Goal: Navigation & Orientation: Find specific page/section

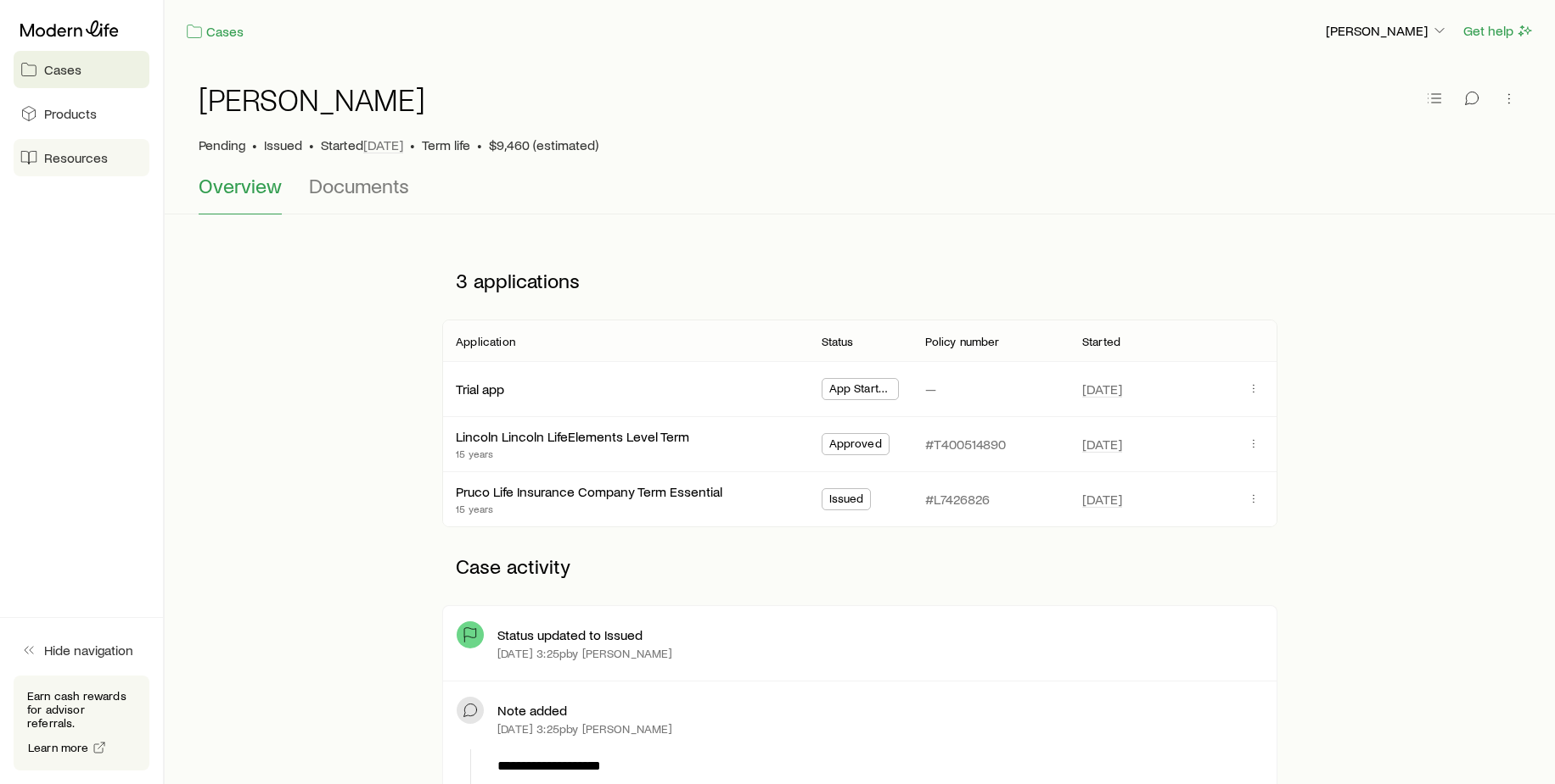
click at [63, 151] on span "Resources" at bounding box center [76, 157] width 63 height 17
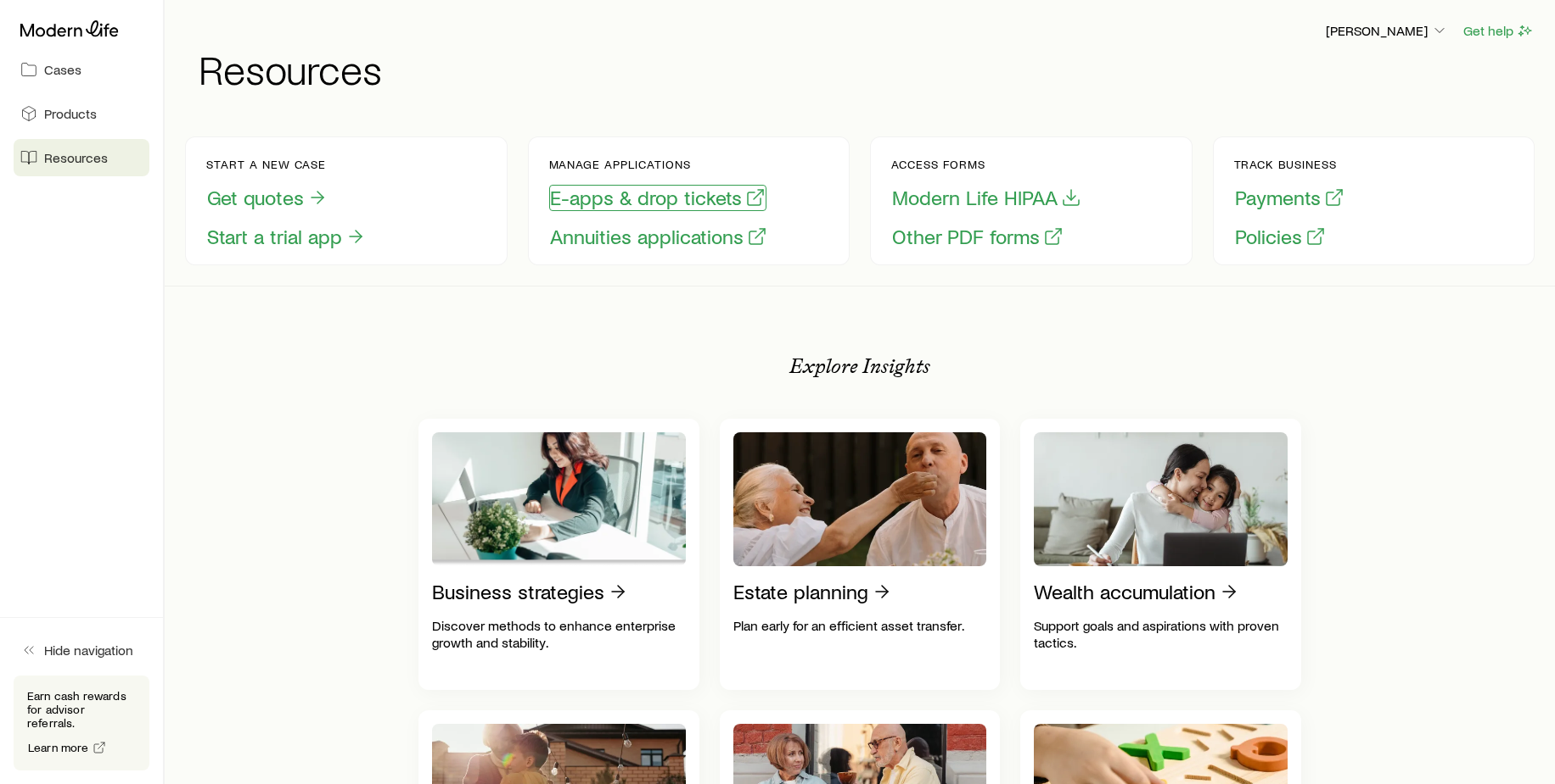
click at [561, 196] on button "E-apps & drop tickets" at bounding box center [657, 197] width 217 height 27
click at [948, 195] on button "Modern Life HIPAA" at bounding box center [986, 197] width 190 height 27
click at [56, 69] on span "Cases" at bounding box center [63, 69] width 37 height 17
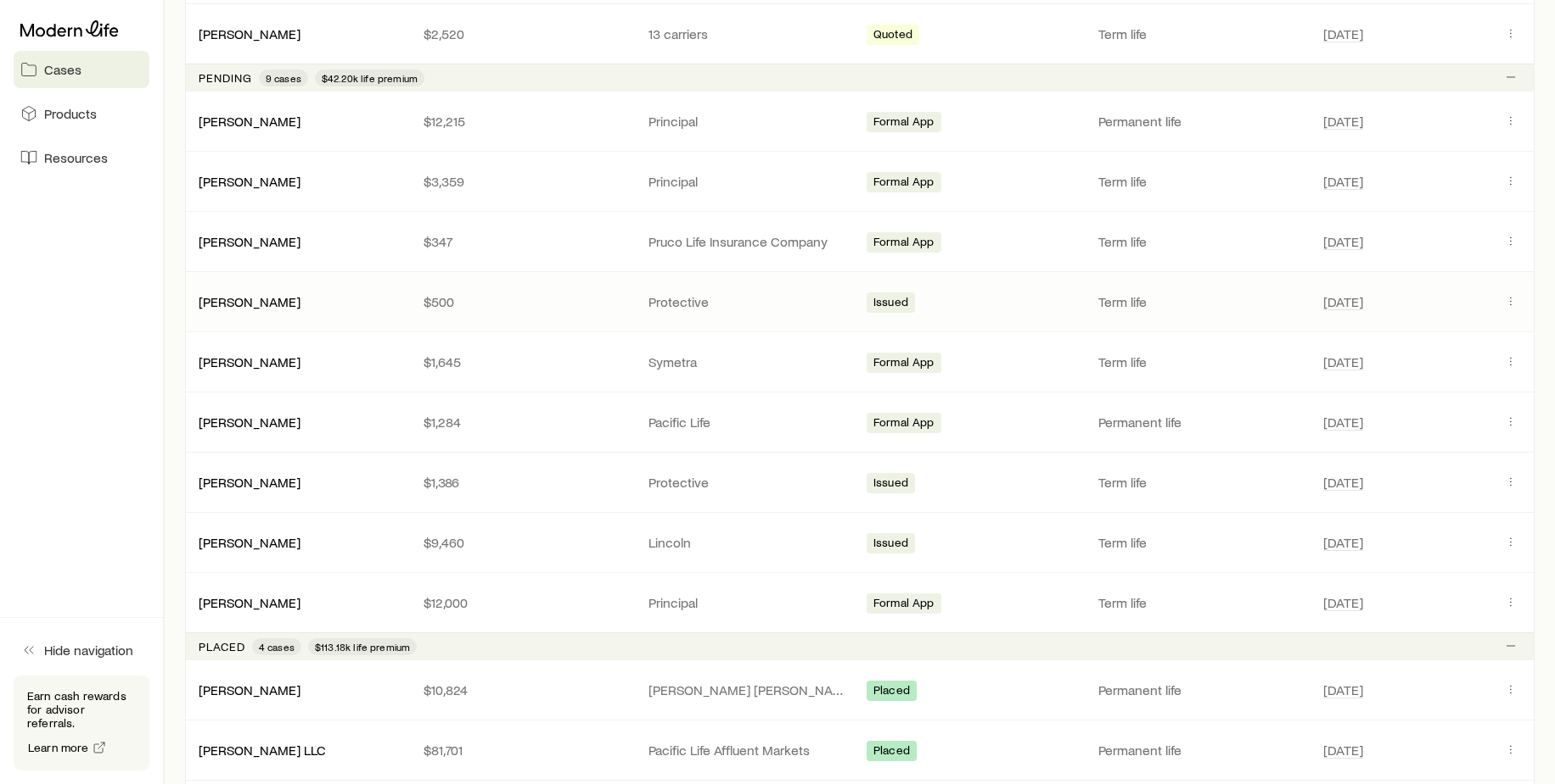
scroll to position [933, 0]
click at [886, 475] on span "Issued" at bounding box center [890, 483] width 35 height 18
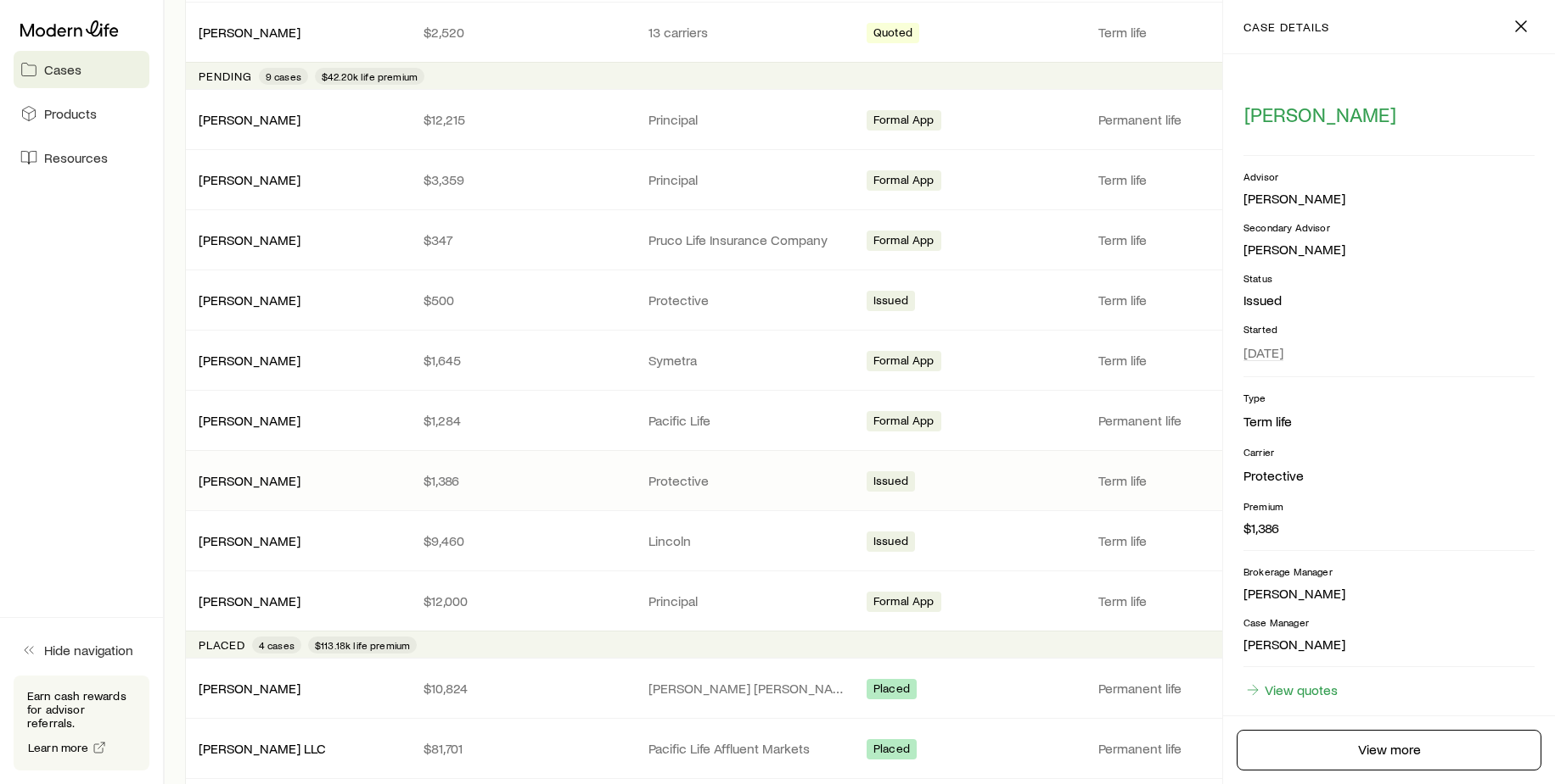
click at [106, 258] on aside "Cases Products Resources Hide navigation Earn cash rewards for advisor referral…" at bounding box center [82, 392] width 165 height 784
